Goal: Task Accomplishment & Management: Use online tool/utility

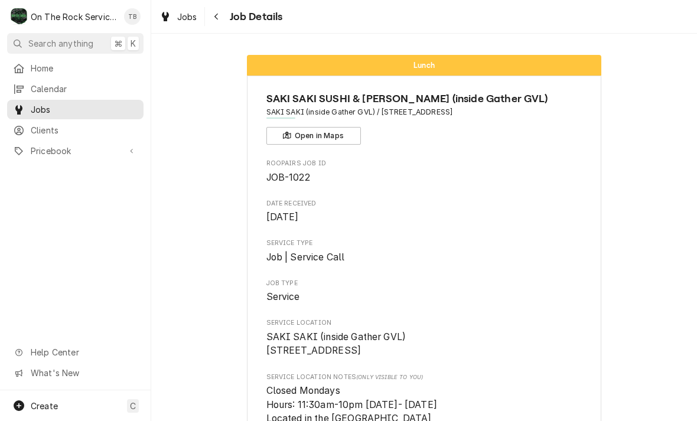
scroll to position [1165, 0]
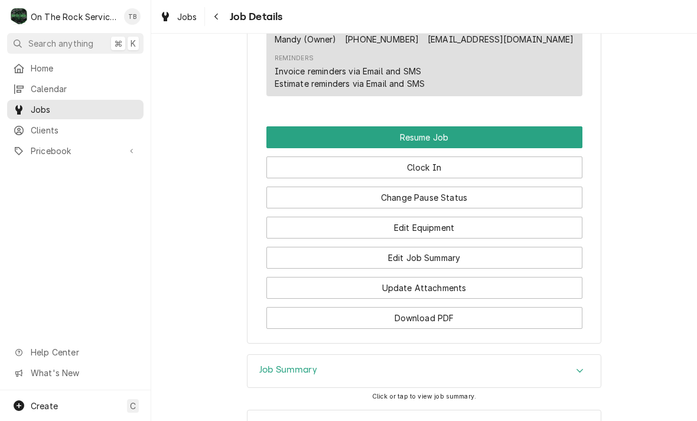
click at [436, 138] on button "Resume Job" at bounding box center [424, 137] width 316 height 22
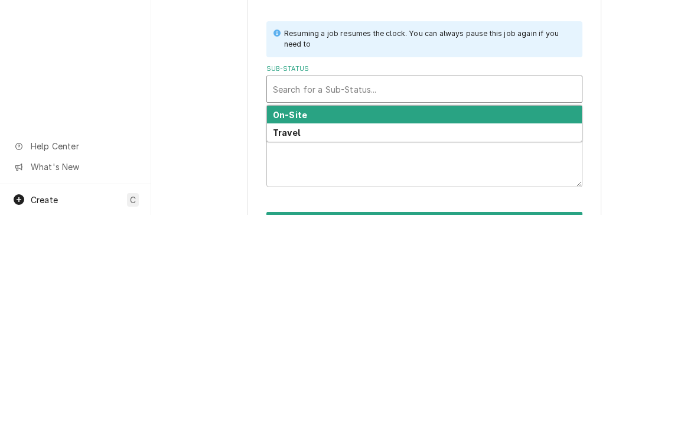
click at [308, 312] on div "On-Site" at bounding box center [424, 321] width 315 height 18
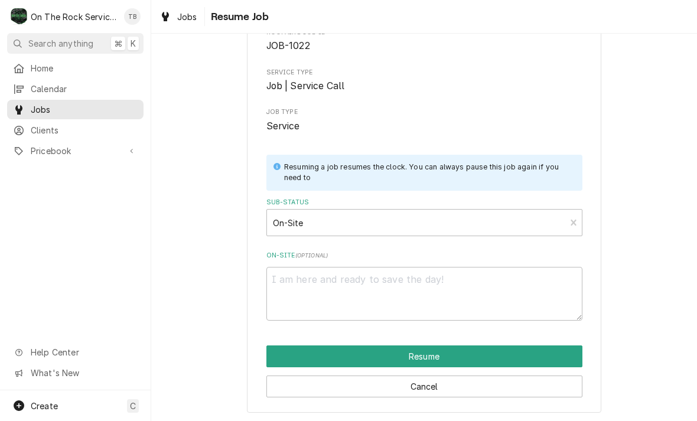
scroll to position [72, 0]
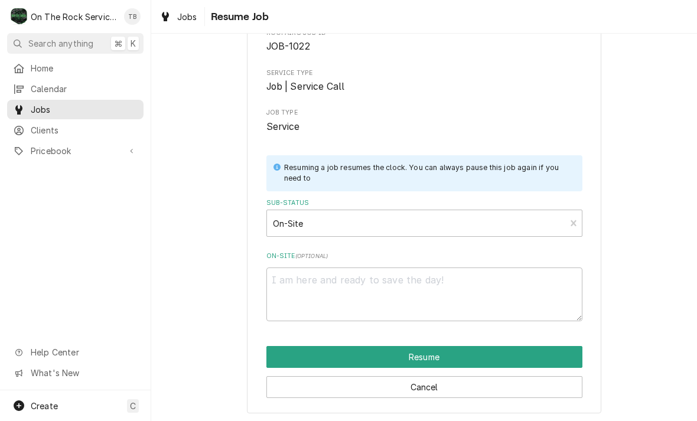
click at [430, 350] on button "Resume" at bounding box center [424, 357] width 316 height 22
type textarea "x"
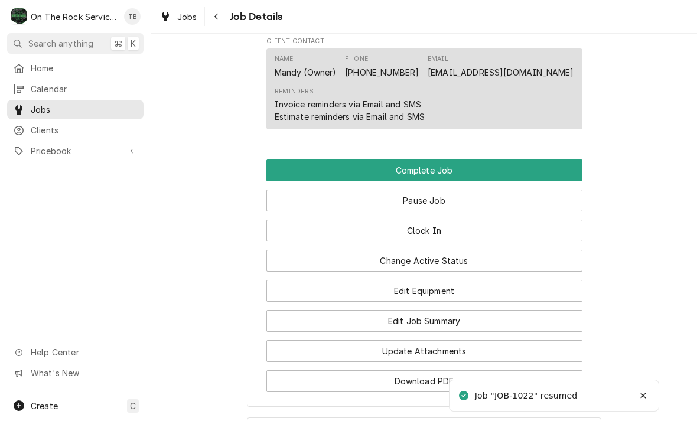
scroll to position [1133, 0]
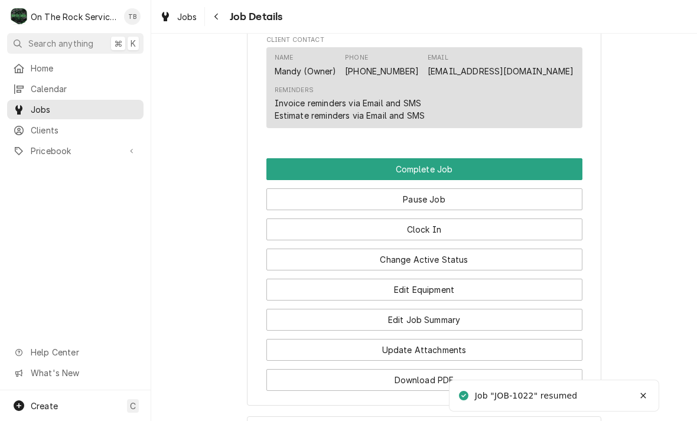
click at [436, 229] on button "Clock In" at bounding box center [424, 229] width 316 height 22
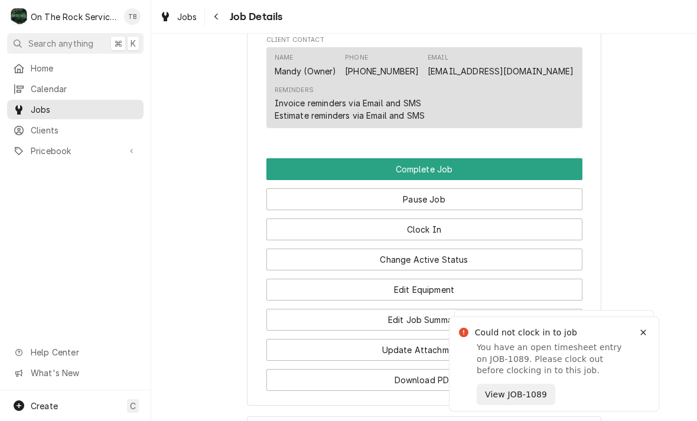
click at [513, 395] on button "View JOB-1089" at bounding box center [516, 394] width 79 height 21
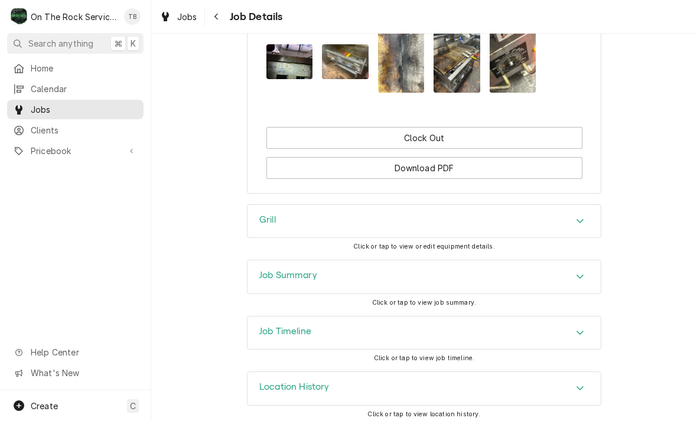
click at [438, 139] on button "Clock Out" at bounding box center [424, 138] width 316 height 22
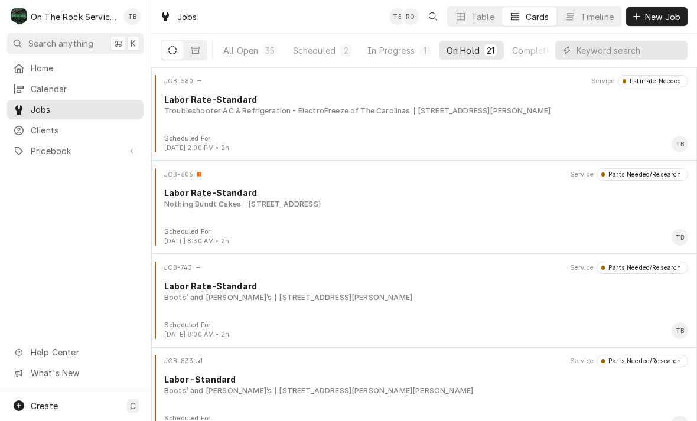
click at [399, 55] on div "In Progress" at bounding box center [390, 50] width 47 height 12
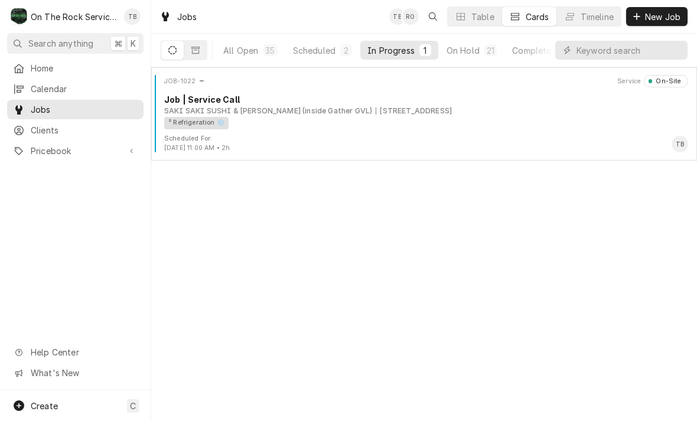
click at [441, 123] on div "² Refrigeration ❄️" at bounding box center [421, 123] width 515 height 12
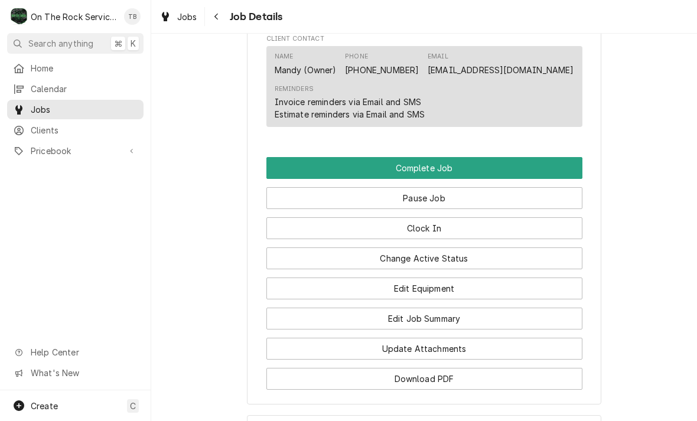
scroll to position [1144, 0]
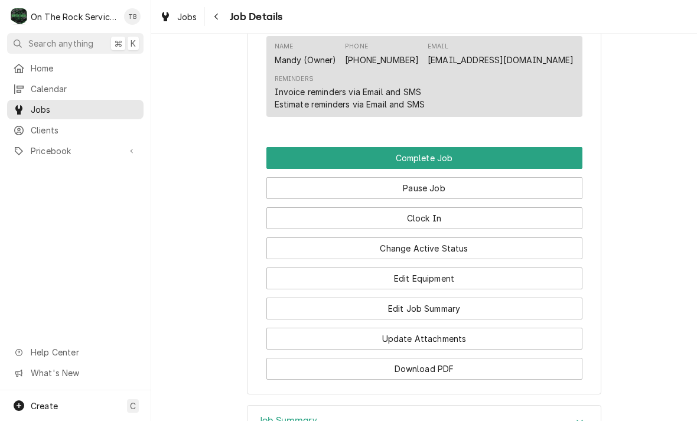
click at [443, 213] on button "Clock In" at bounding box center [424, 218] width 316 height 22
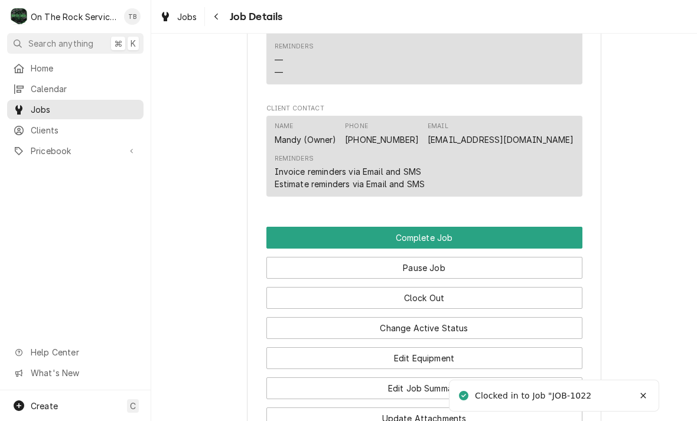
scroll to position [1063, 0]
